Goal: Navigation & Orientation: Find specific page/section

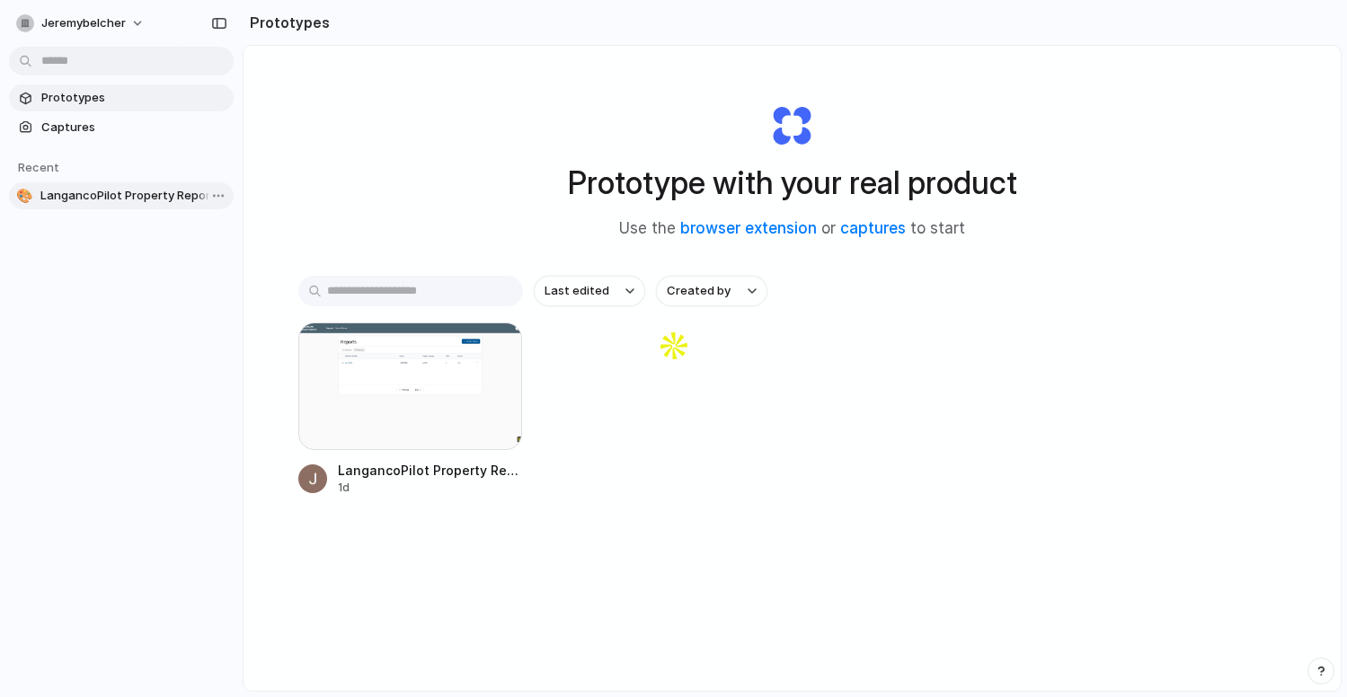
click at [159, 204] on span "LangancoPilot Property Report Modal" at bounding box center [133, 196] width 186 height 18
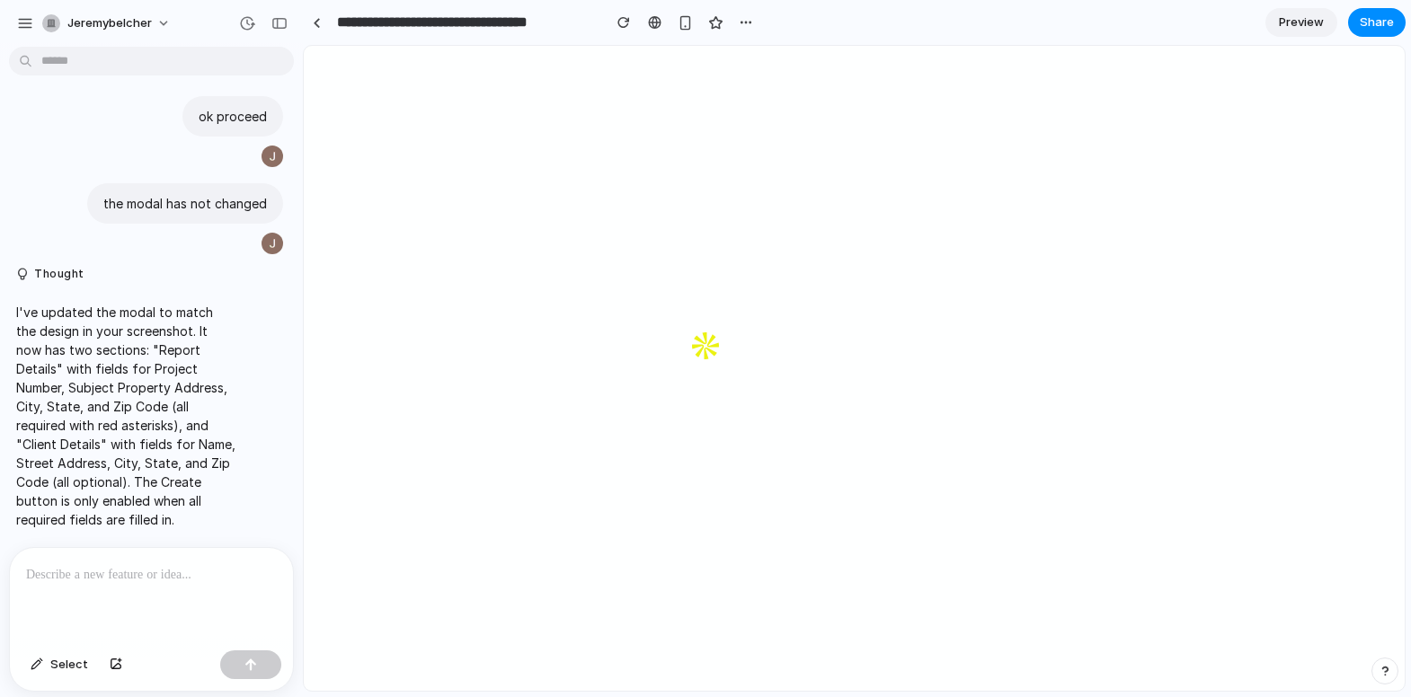
scroll to position [1127, 0]
drag, startPoint x: 332, startPoint y: 258, endPoint x: 293, endPoint y: 259, distance: 38.7
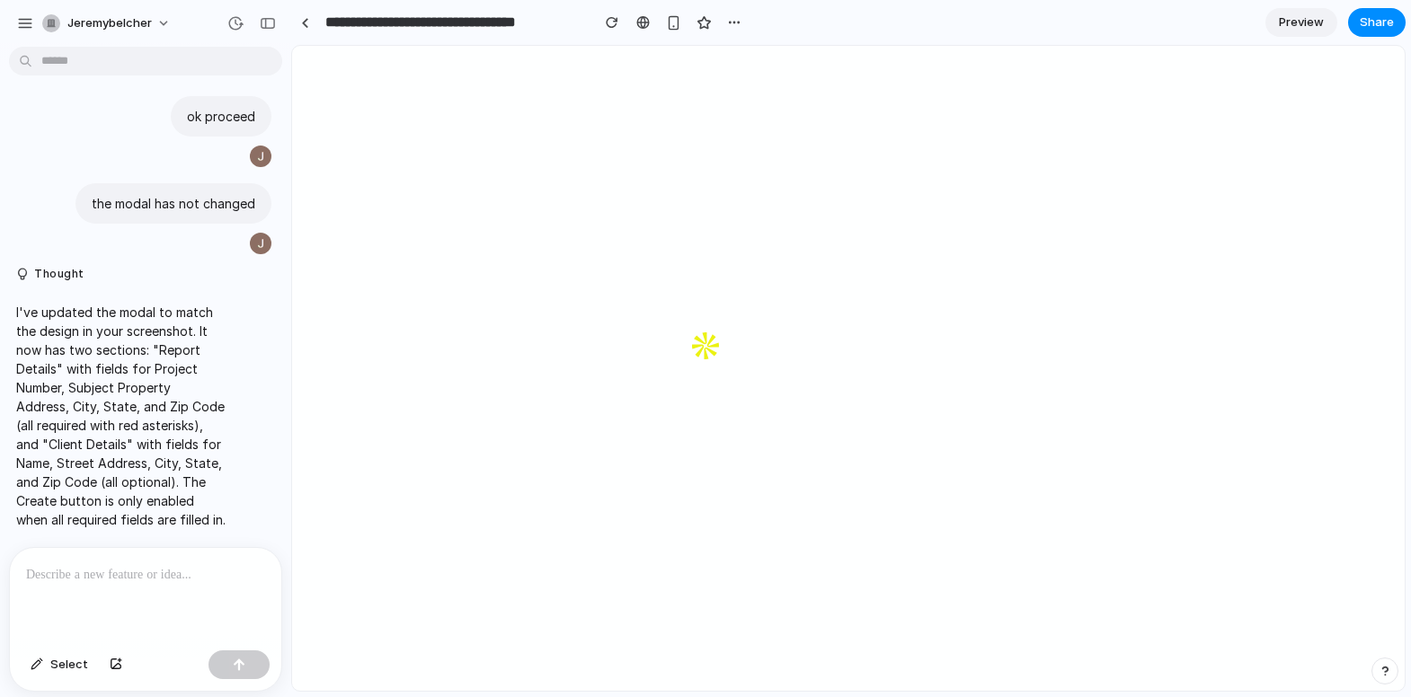
scroll to position [1112, 0]
